Goal: Task Accomplishment & Management: Manage account settings

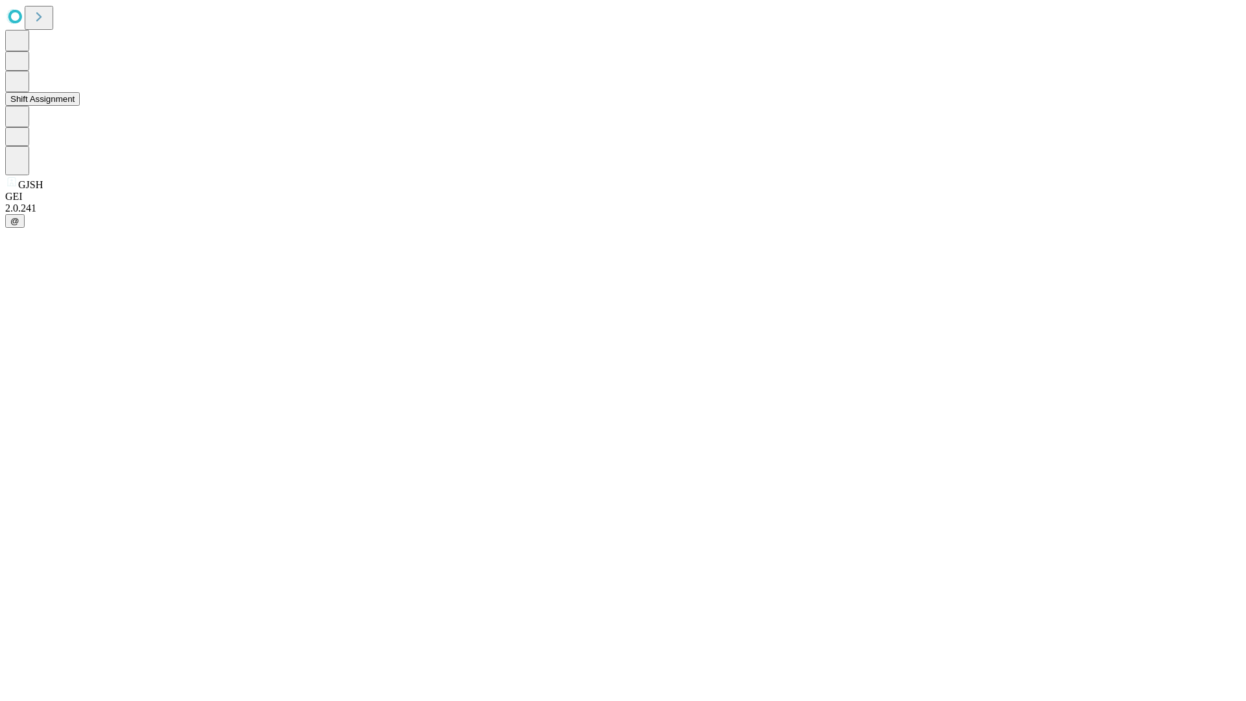
click at [80, 106] on button "Shift Assignment" at bounding box center [42, 99] width 75 height 14
